Goal: Find specific page/section: Find specific page/section

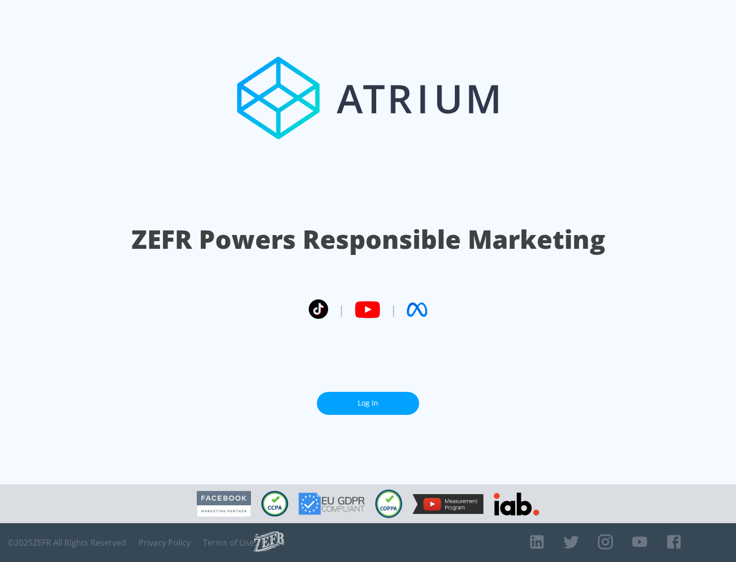
click at [368, 399] on link "Log In" at bounding box center [368, 403] width 102 height 23
